Goal: Task Accomplishment & Management: Manage account settings

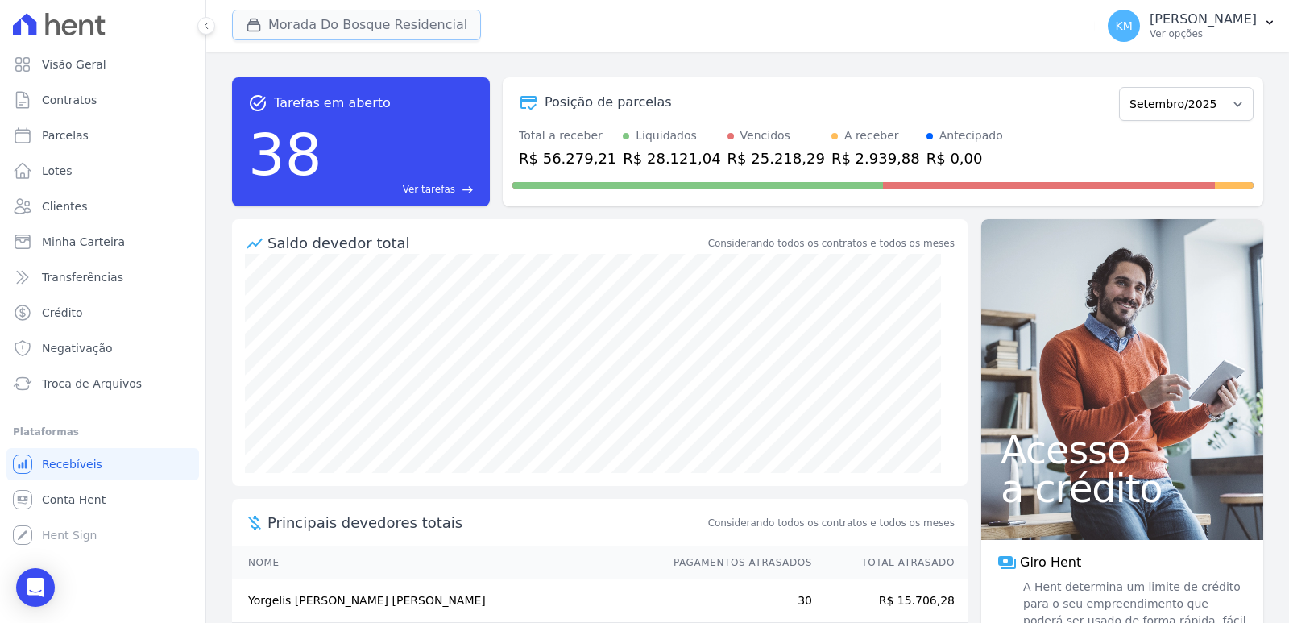
click at [296, 26] on button "Morada Do Bosque Residencial" at bounding box center [356, 25] width 249 height 31
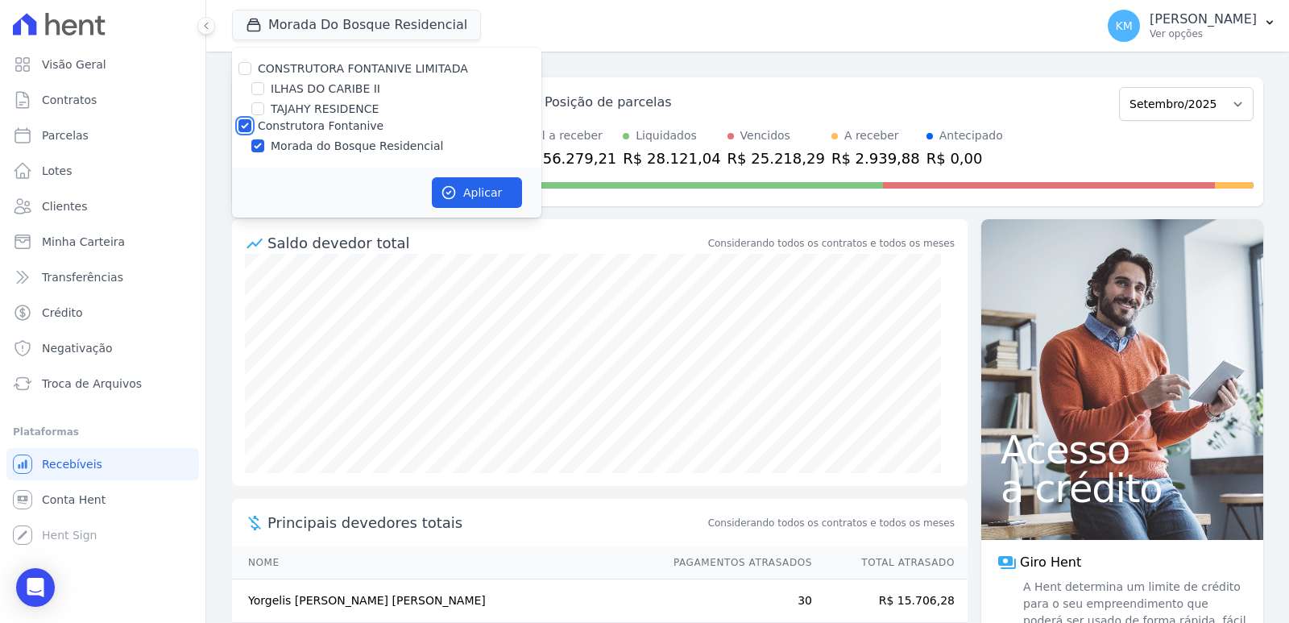
drag, startPoint x: 240, startPoint y: 122, endPoint x: 254, endPoint y: 126, distance: 14.3
click at [240, 122] on input "Construtora Fontanive" at bounding box center [244, 125] width 13 height 13
checkbox input "false"
click at [259, 104] on input "TAJAHY RESIDENCE" at bounding box center [257, 108] width 13 height 13
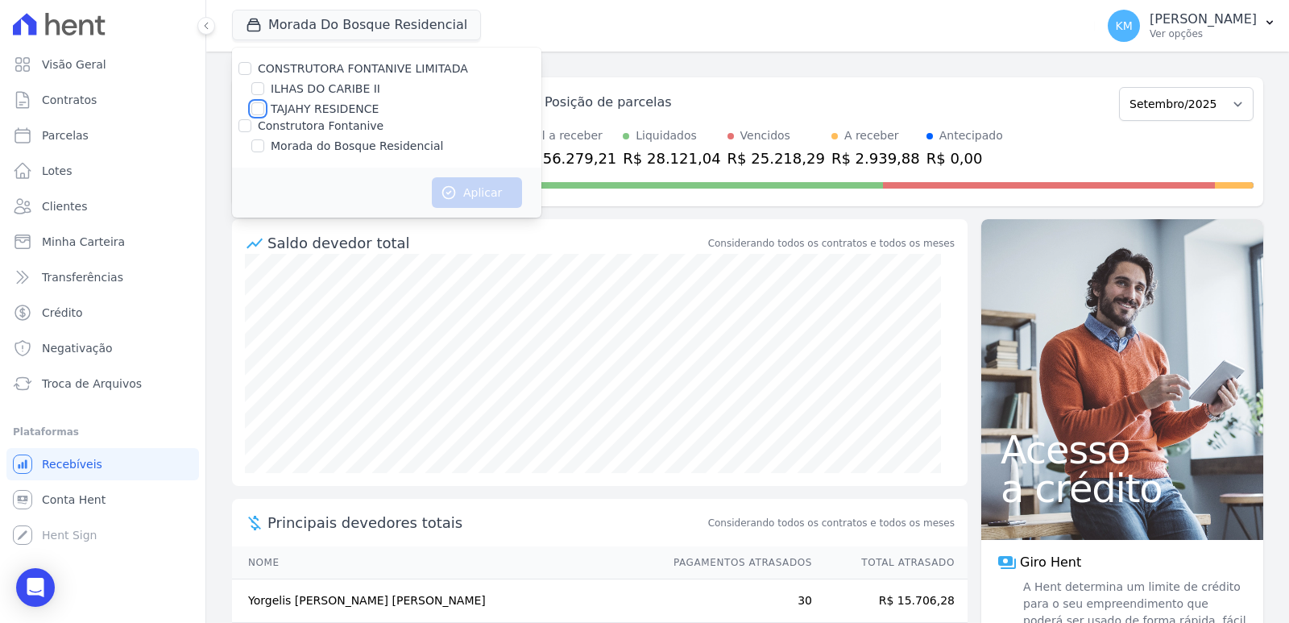
checkbox input "true"
click at [477, 182] on button "Aplicar" at bounding box center [477, 192] width 90 height 31
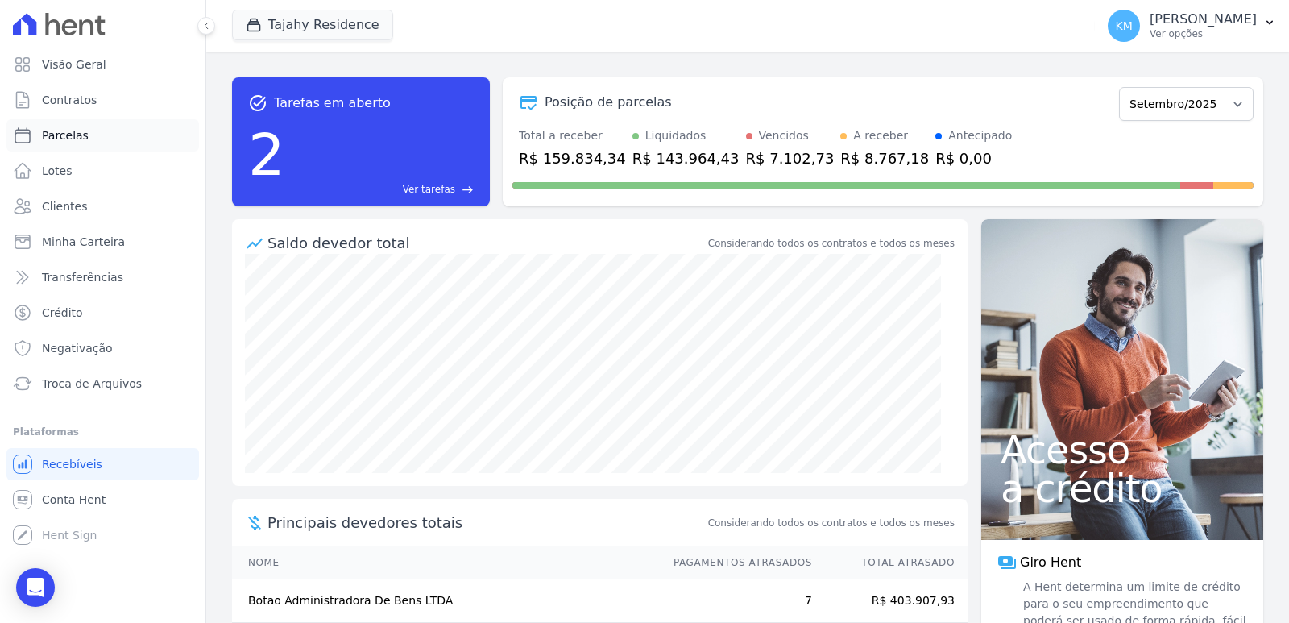
click at [64, 139] on span "Parcelas" at bounding box center [65, 135] width 47 height 16
click at [84, 97] on span "Contratos" at bounding box center [69, 100] width 55 height 16
click at [88, 128] on link "Parcelas" at bounding box center [102, 135] width 193 height 32
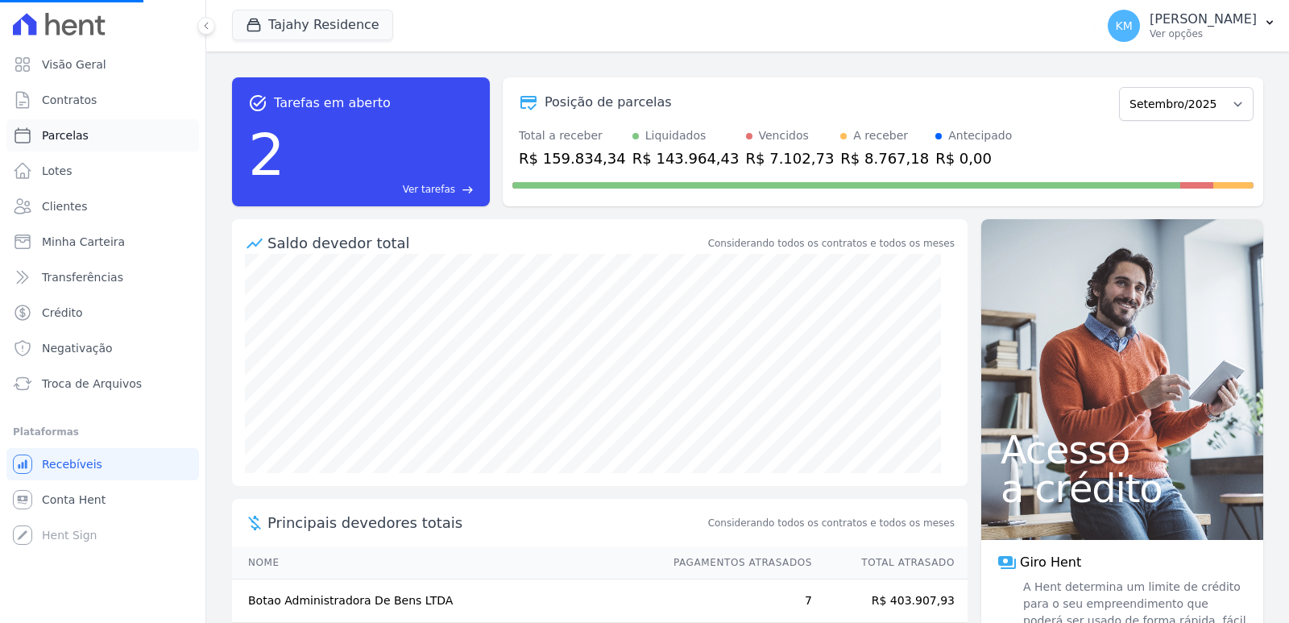
select select
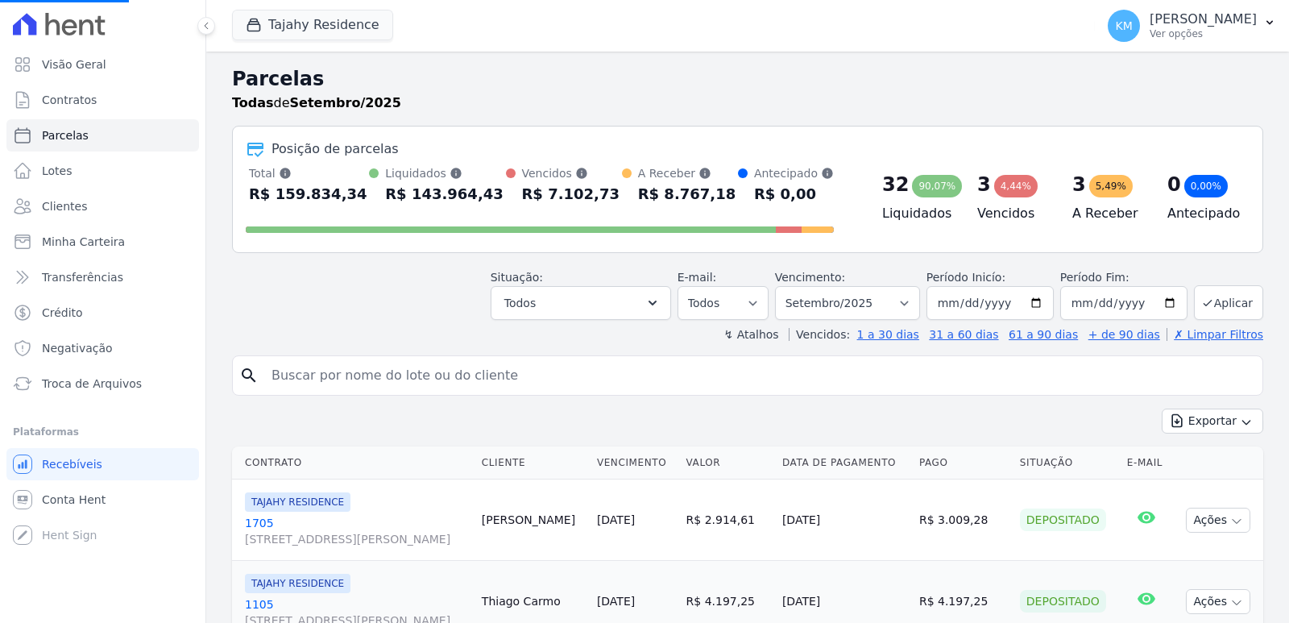
click at [88, 128] on link "Parcelas" at bounding box center [102, 135] width 193 height 32
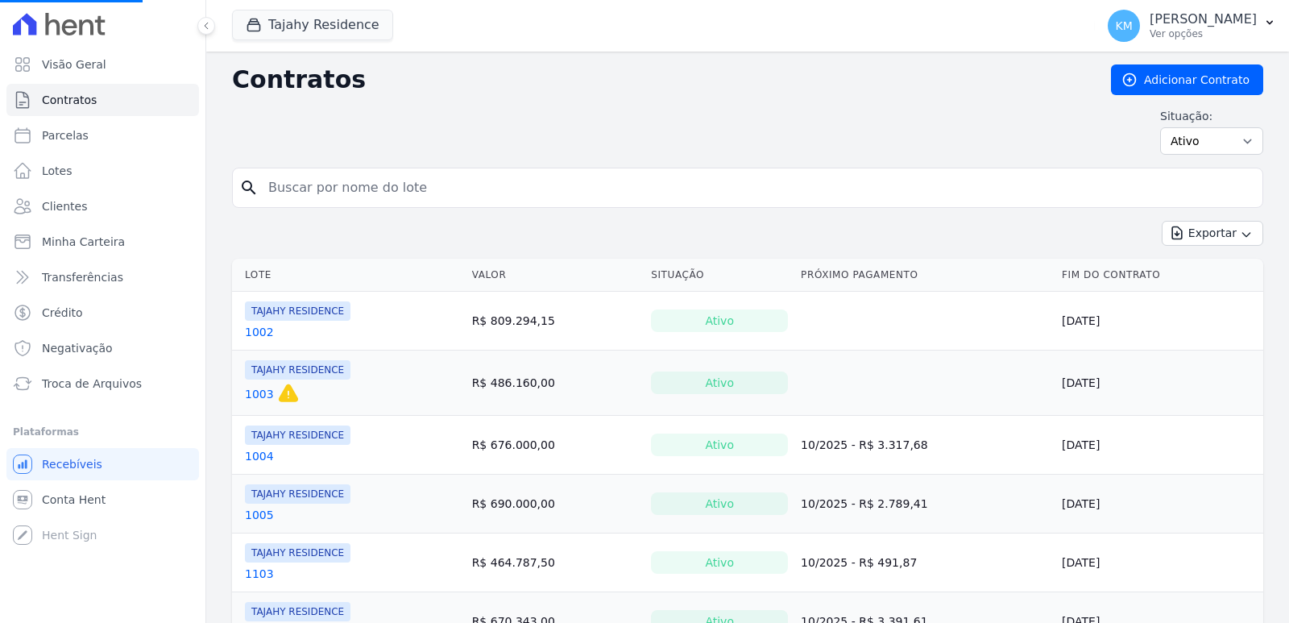
select select
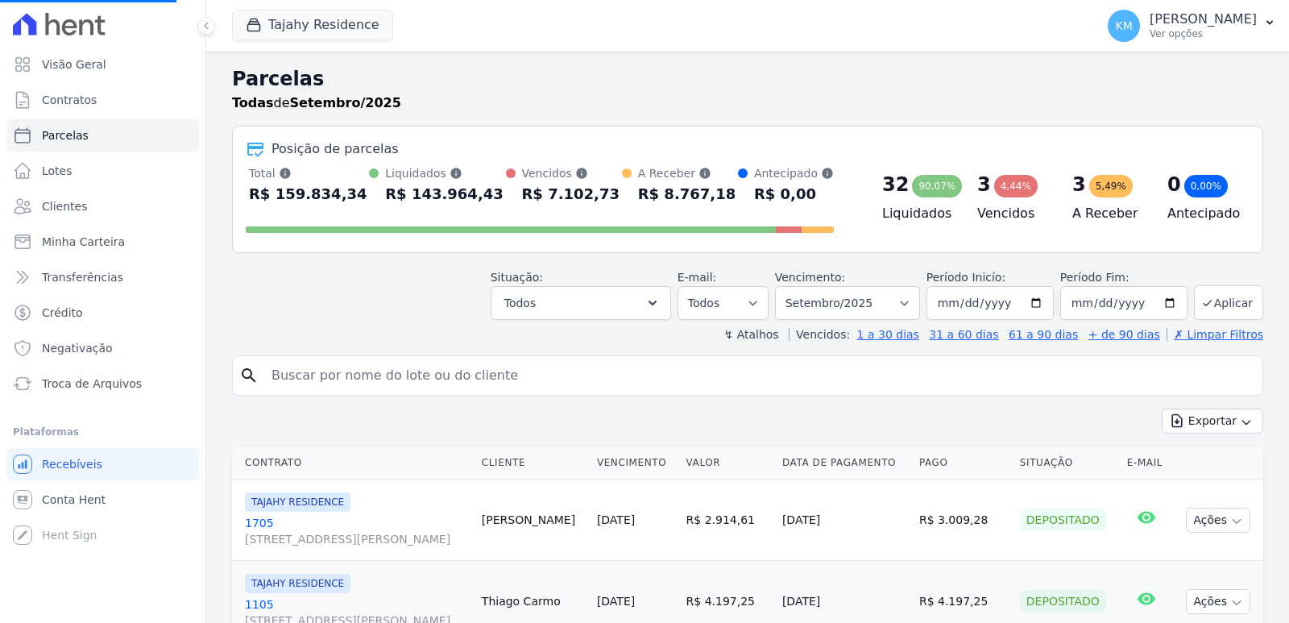
click at [313, 387] on input "search" at bounding box center [759, 375] width 994 height 32
click at [312, 385] on input "search" at bounding box center [759, 375] width 994 height 32
select select
click at [313, 384] on input "search" at bounding box center [759, 375] width 994 height 32
type input "BOTAO ADMINISTRADORA DE [PERSON_NAME]"
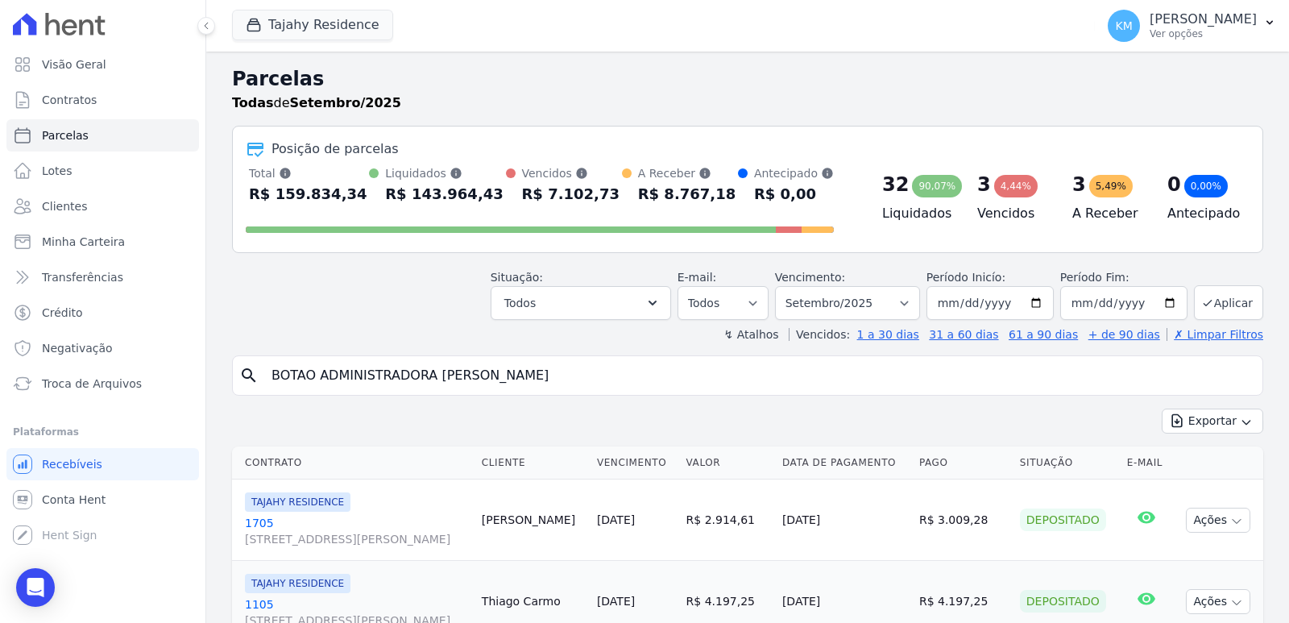
select select
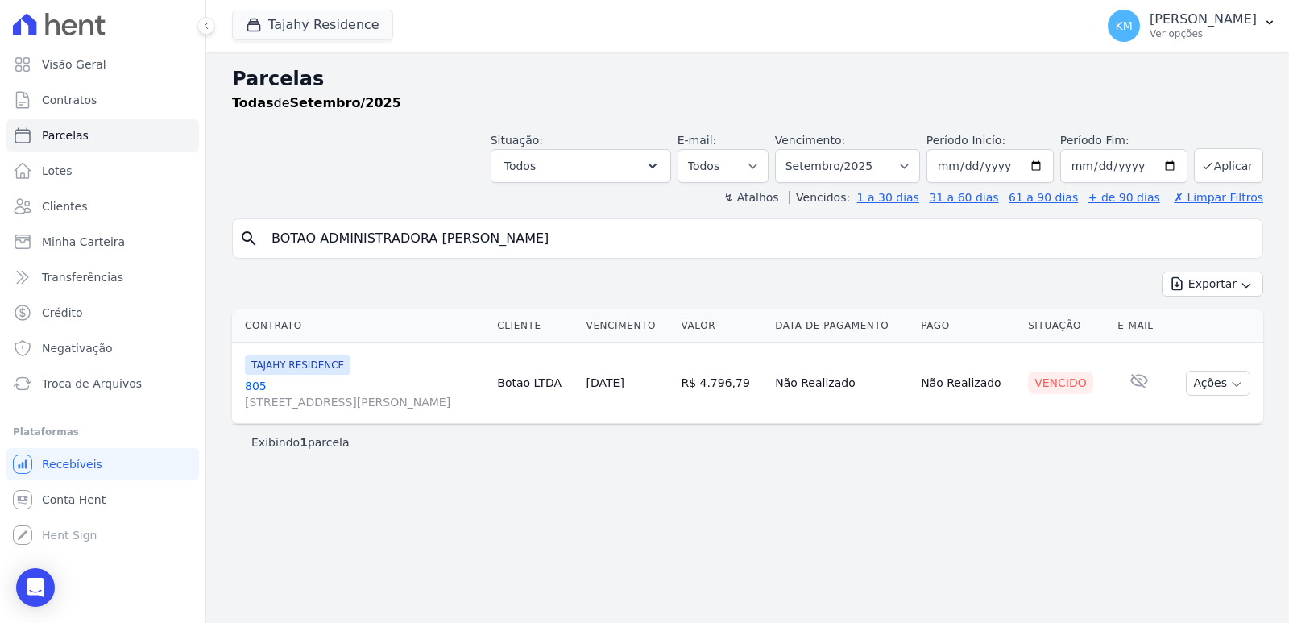
click at [250, 383] on link "805 [STREET_ADDRESS][PERSON_NAME]" at bounding box center [364, 394] width 239 height 32
click at [854, 156] on select "Filtrar por período ──────── Todos os meses Março/2024 Abril/2024 Maio/2024 Jun…" at bounding box center [847, 166] width 145 height 34
select select "08/2025"
click at [798, 149] on select "Filtrar por período ──────── Todos os meses Março/2024 Abril/2024 Maio/2024 Jun…" at bounding box center [847, 166] width 145 height 34
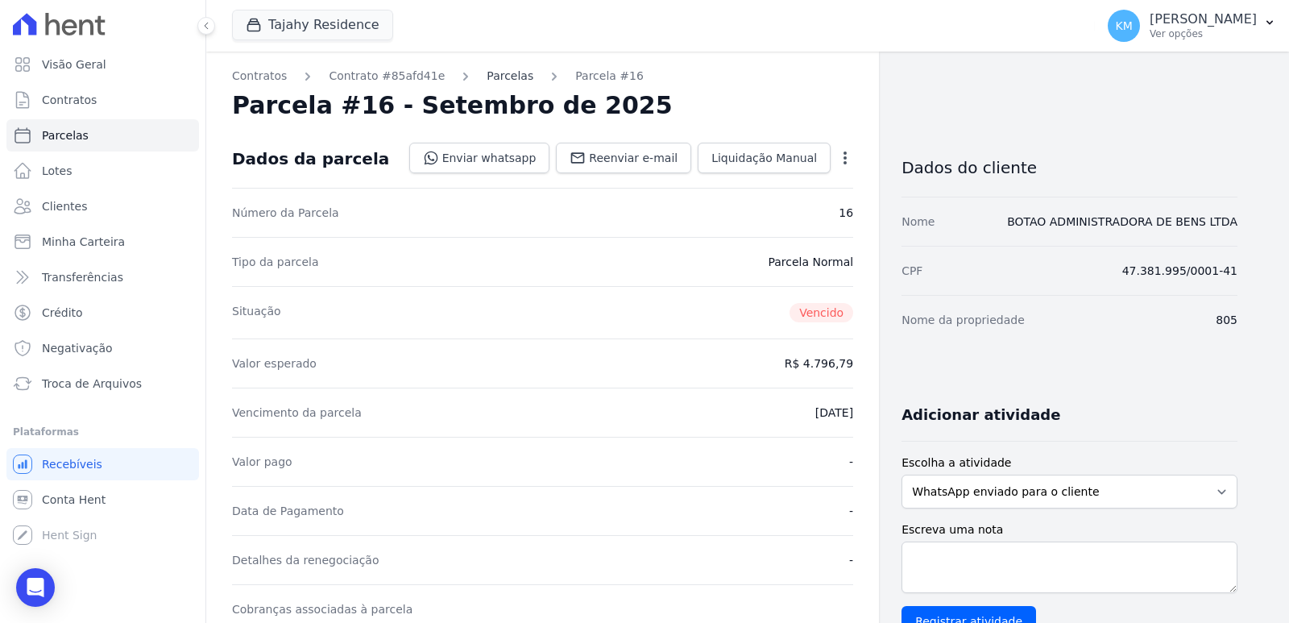
click at [487, 84] on link "Parcelas" at bounding box center [510, 76] width 47 height 17
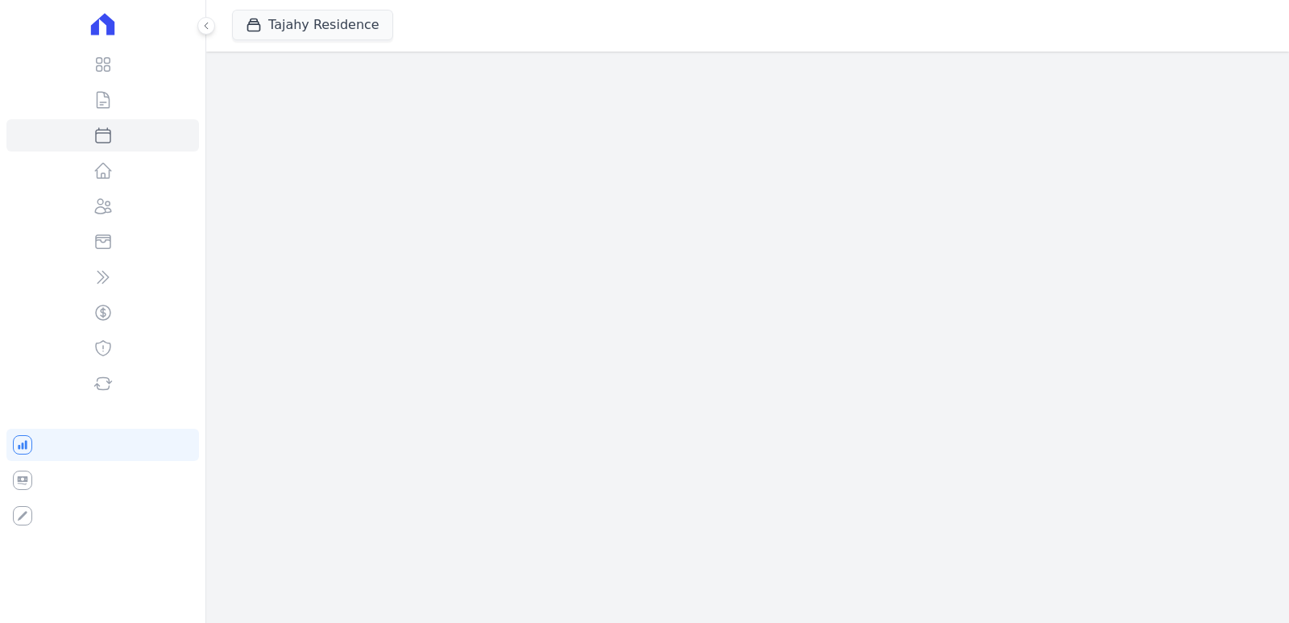
select select
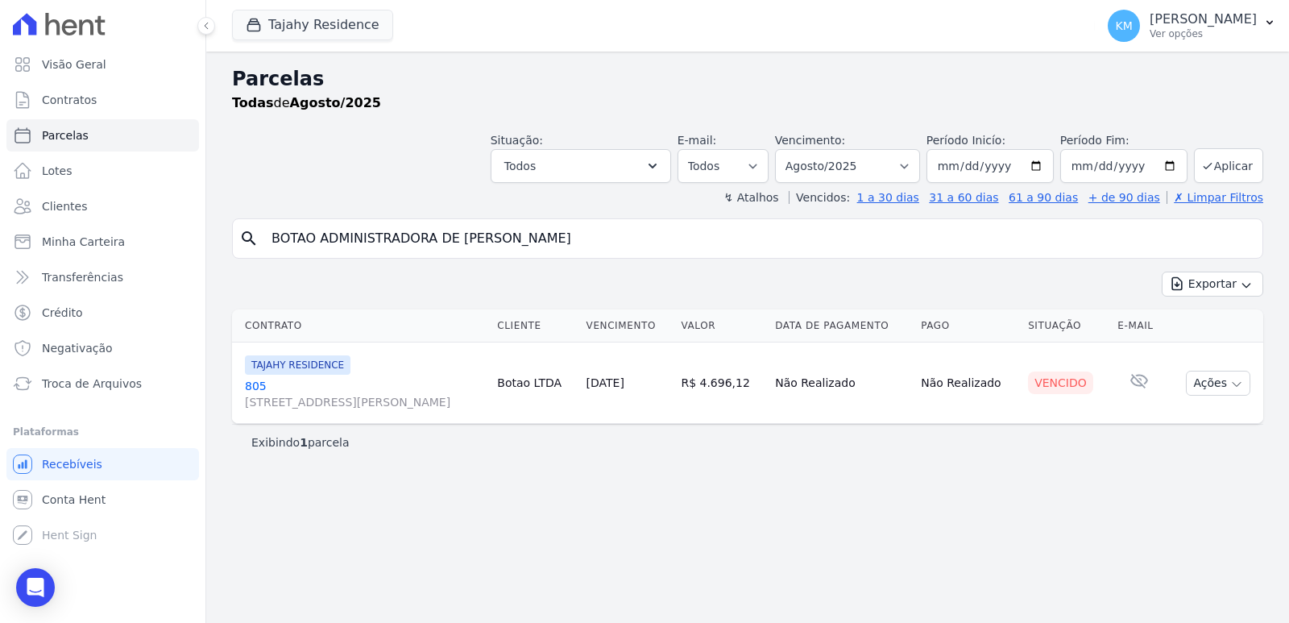
click at [247, 388] on link "805 [STREET_ADDRESS][PERSON_NAME]" at bounding box center [364, 394] width 239 height 32
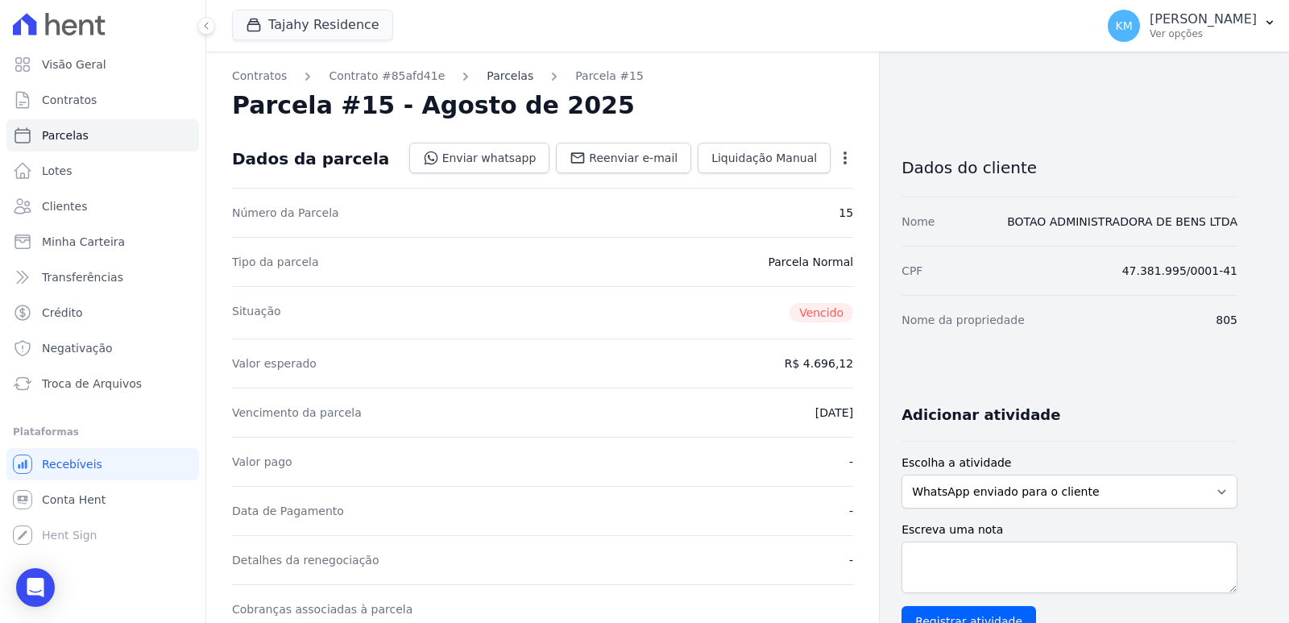
drag, startPoint x: 487, startPoint y: 87, endPoint x: 481, endPoint y: 77, distance: 11.9
click at [487, 77] on link "Parcelas" at bounding box center [510, 76] width 47 height 17
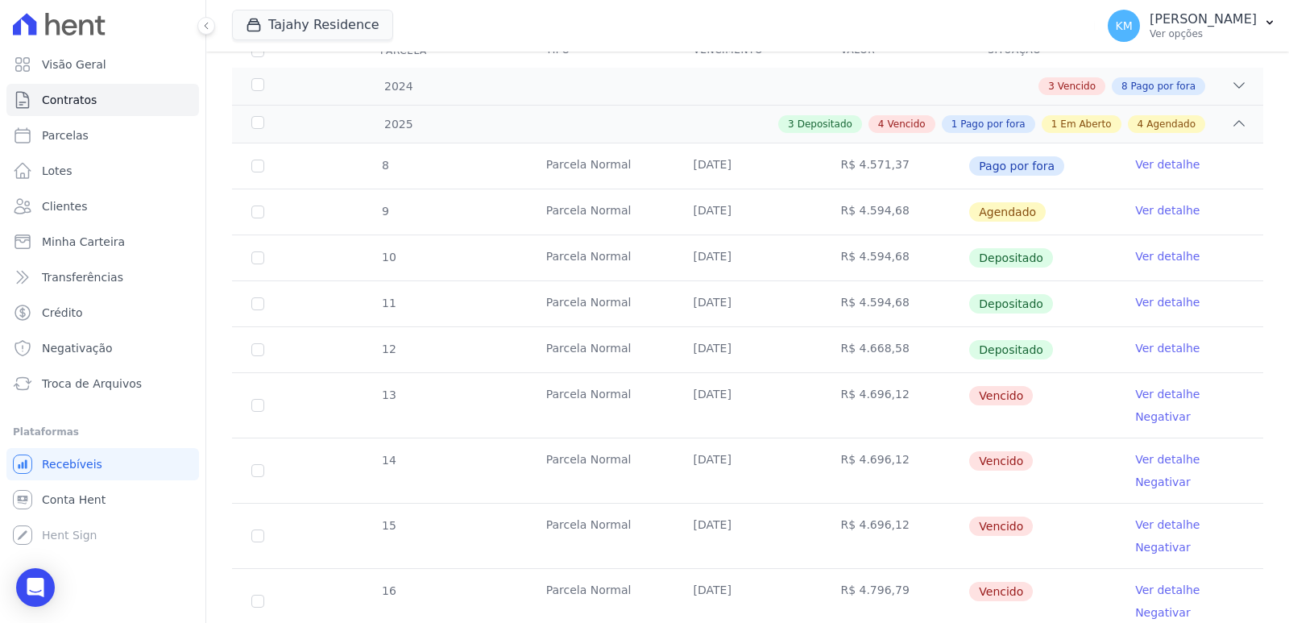
scroll to position [107, 0]
